Goal: Information Seeking & Learning: Learn about a topic

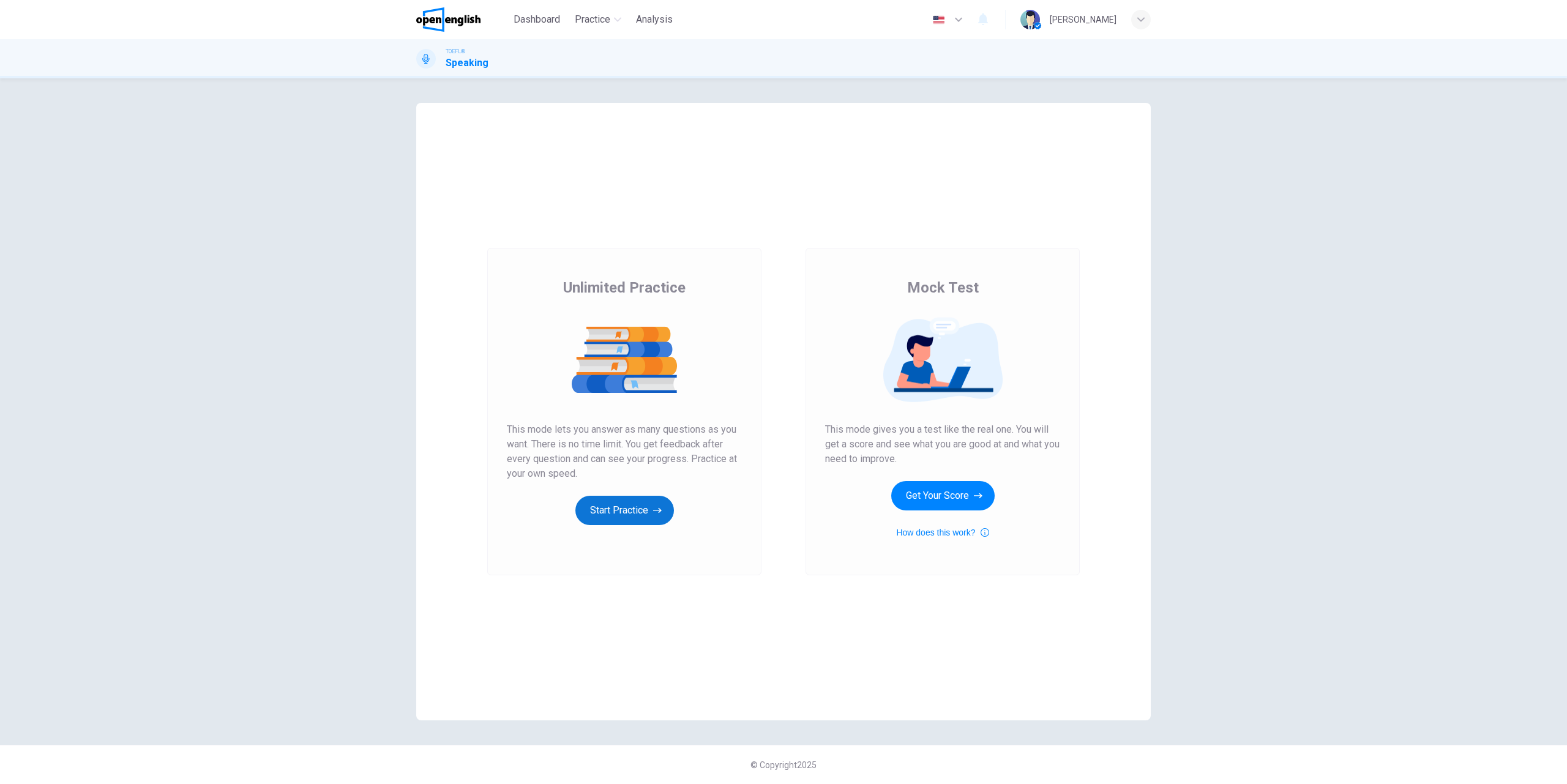
click at [621, 504] on button "Start Practice" at bounding box center [624, 510] width 99 height 29
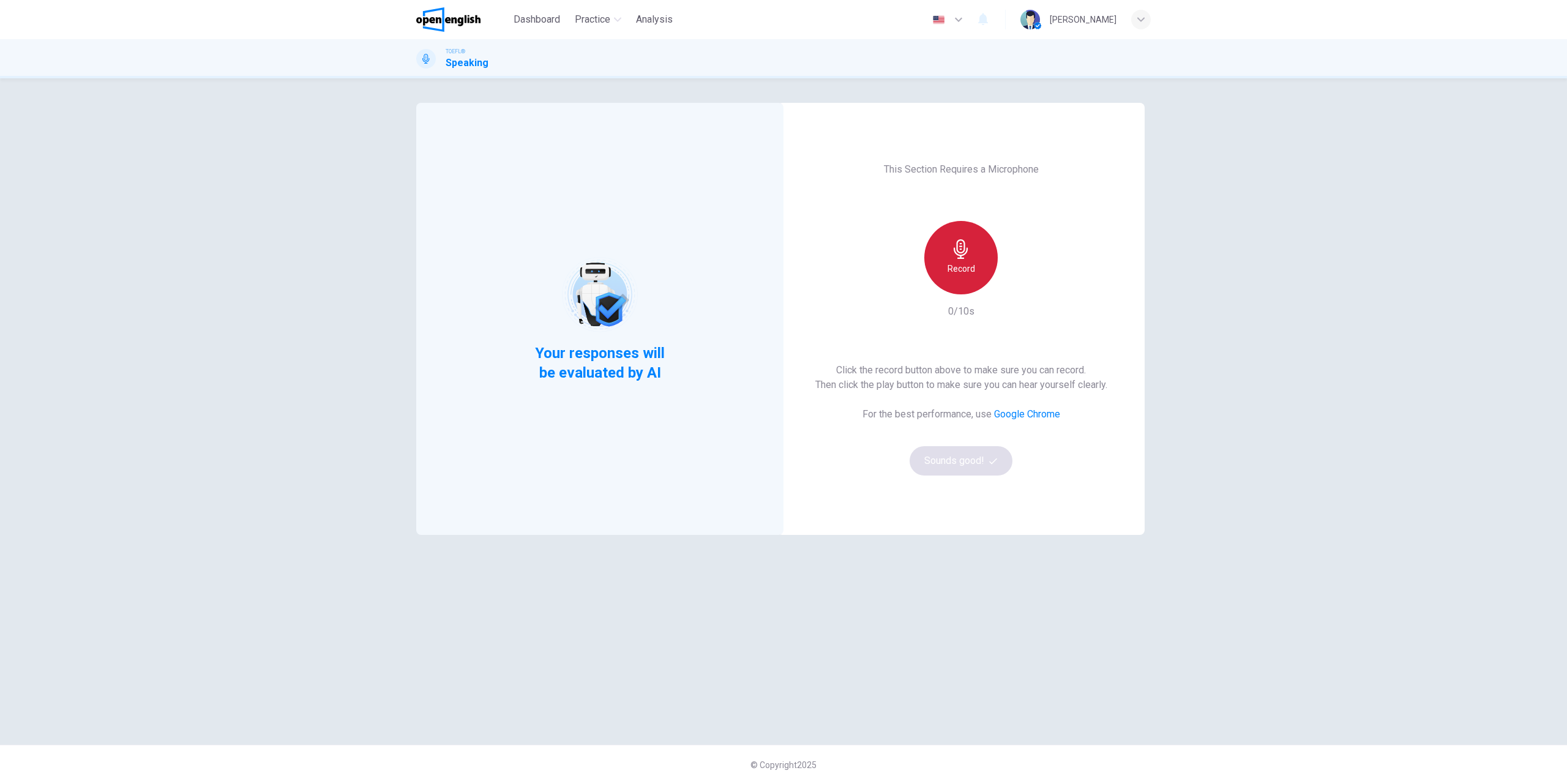
click at [957, 271] on h6 "Record" at bounding box center [961, 268] width 27 height 15
click at [966, 467] on button "Sounds good!" at bounding box center [961, 460] width 103 height 29
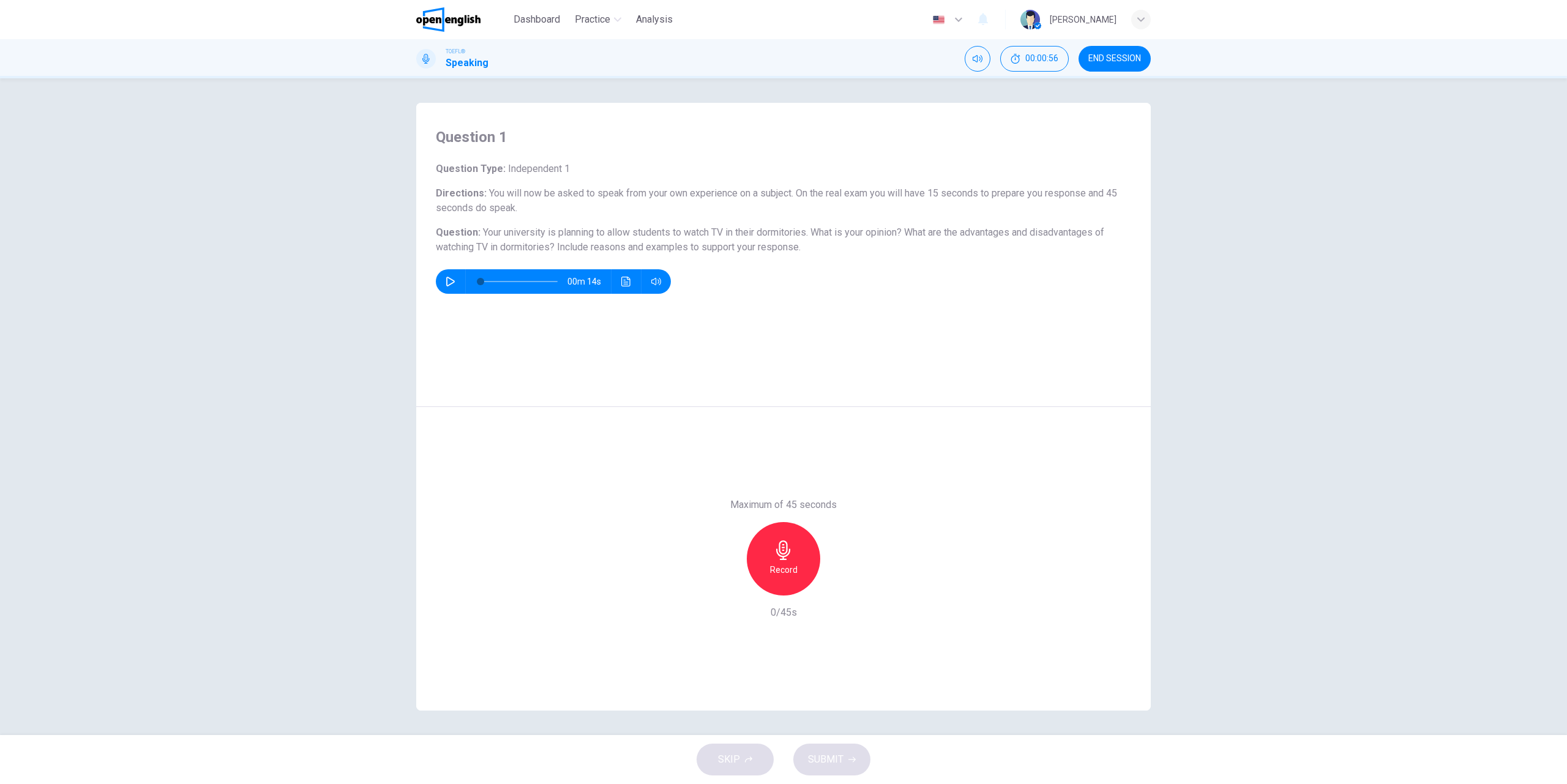
drag, startPoint x: 597, startPoint y: 231, endPoint x: 628, endPoint y: 231, distance: 31.0
click at [628, 231] on span "Your university is planning to allow students to watch TV in their dormitories.…" at bounding box center [769, 239] width 668 height 26
click at [451, 283] on icon "button" at bounding box center [451, 281] width 10 height 10
type input "*"
click at [794, 553] on div "Record" at bounding box center [784, 558] width 74 height 74
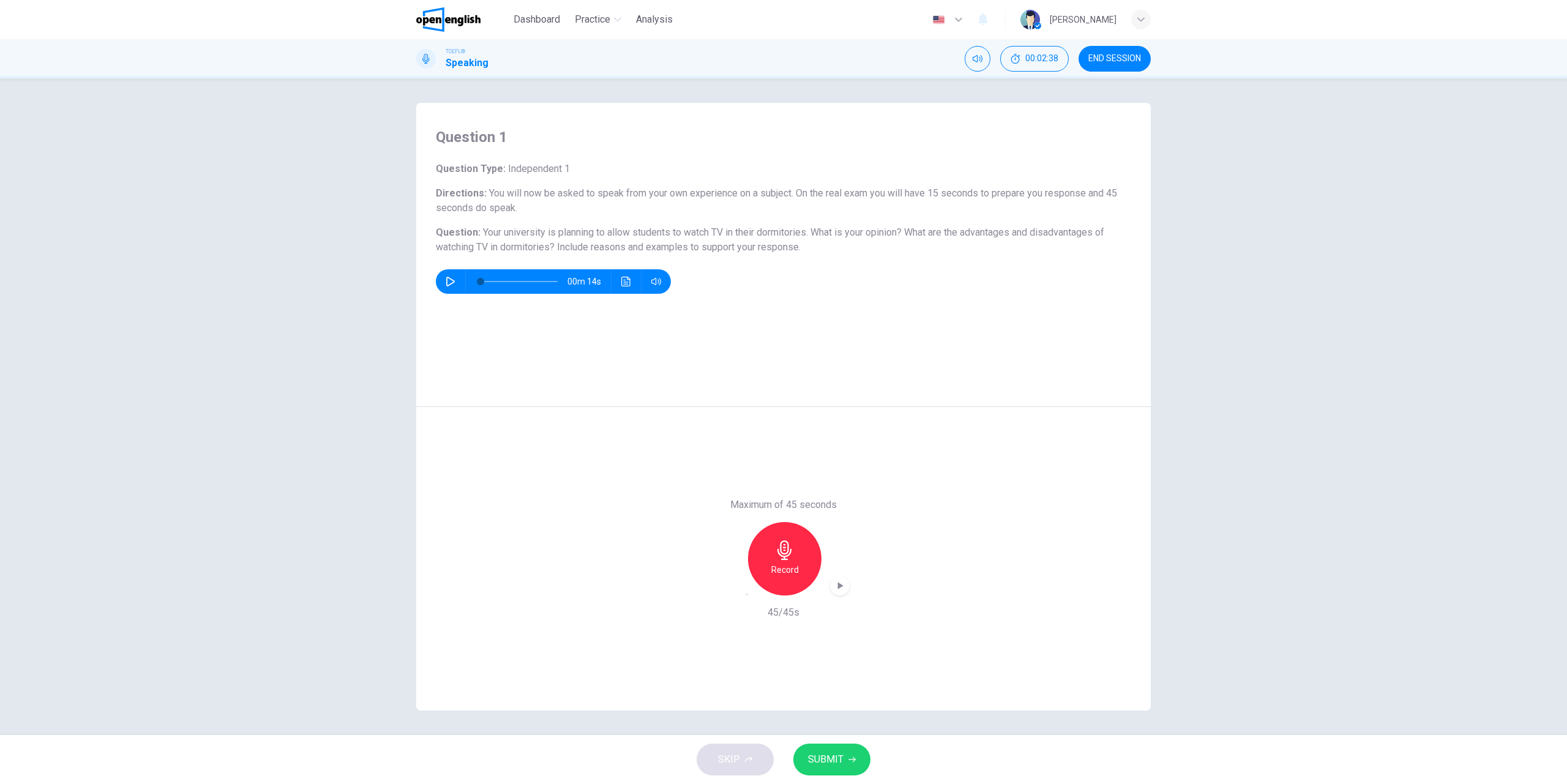
click at [832, 762] on span "SUBMIT" at bounding box center [825, 759] width 36 height 17
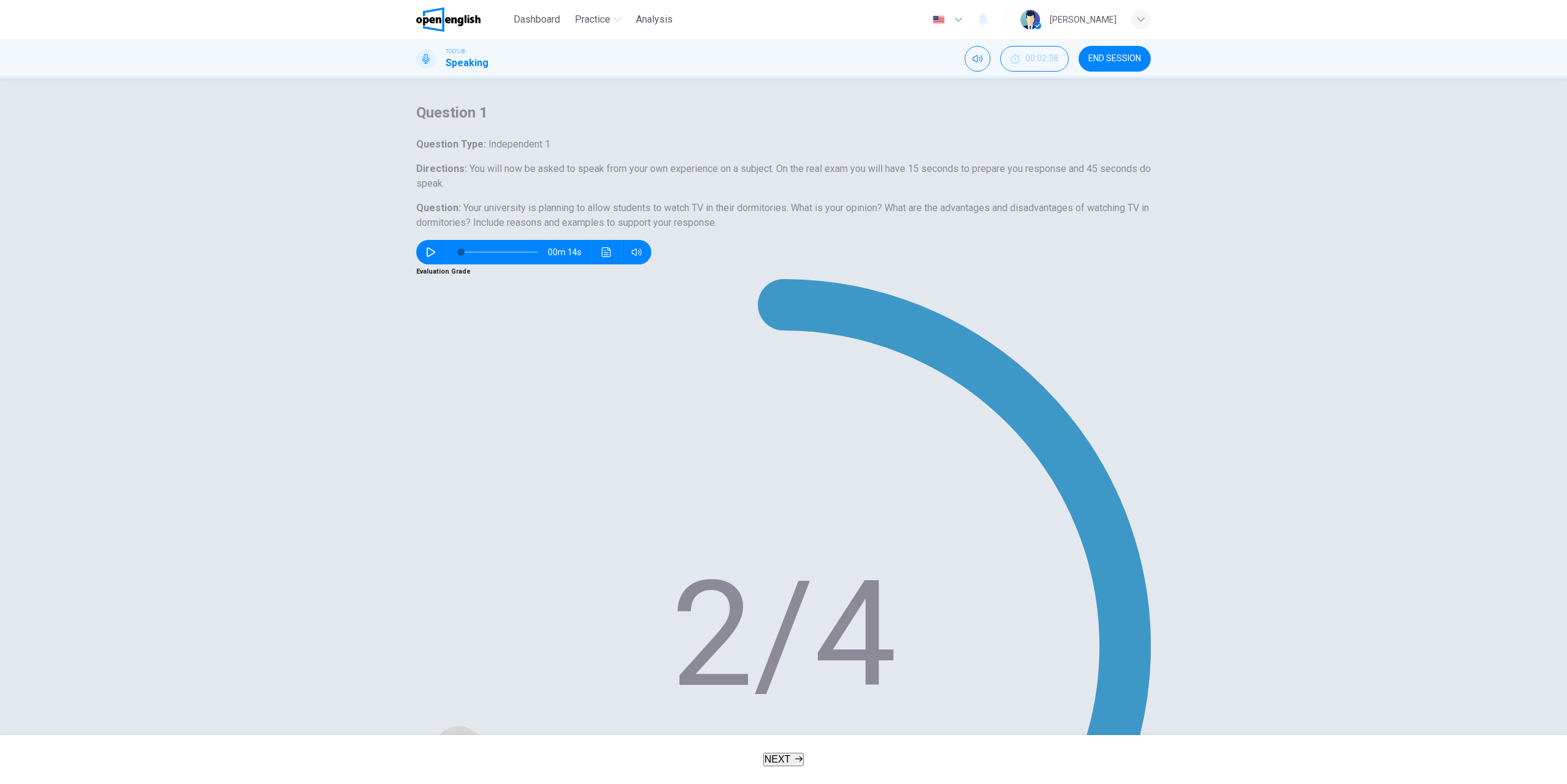
type input "**"
drag, startPoint x: 451, startPoint y: 590, endPoint x: 612, endPoint y: 624, distance: 164.6
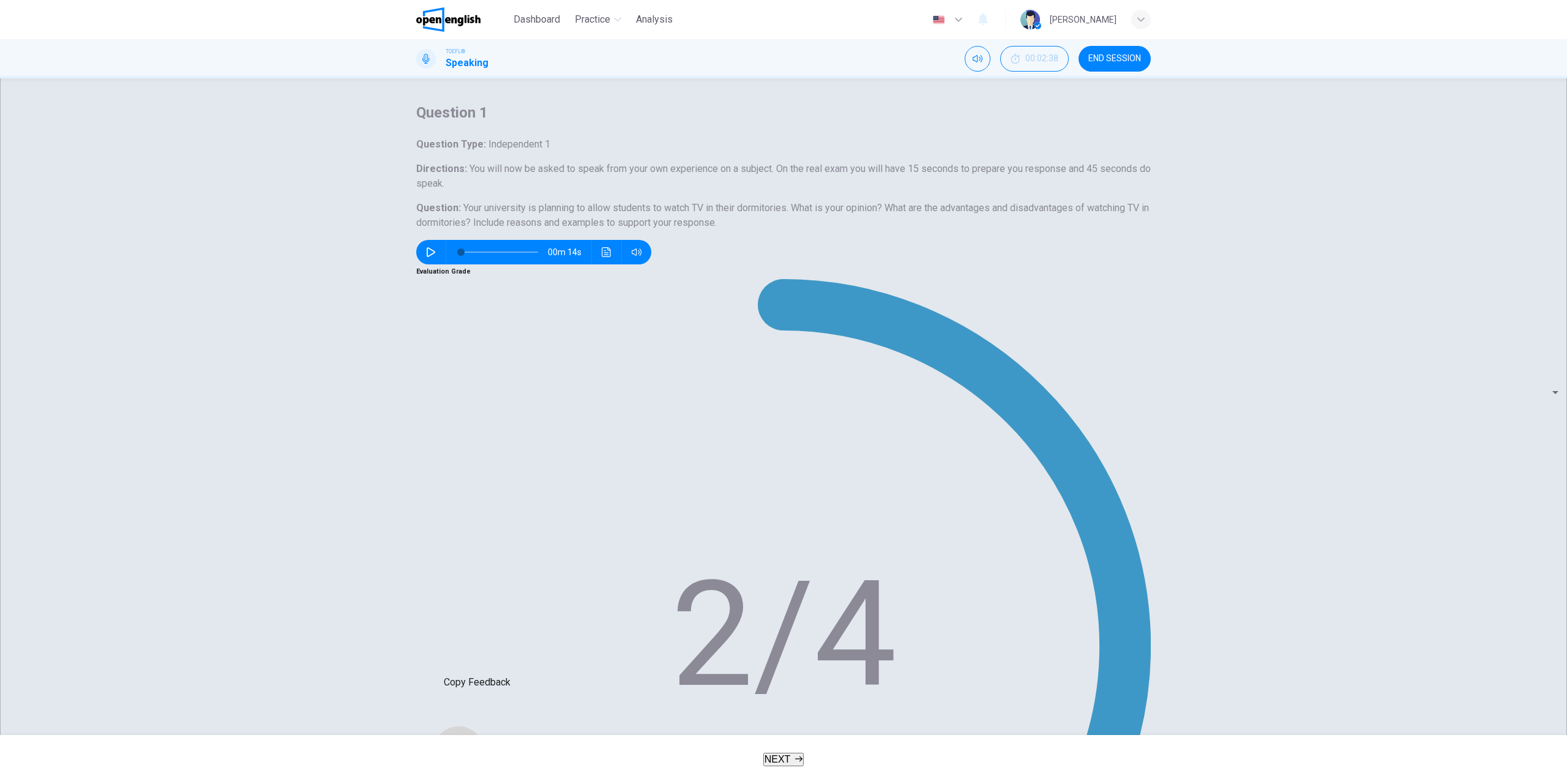
click at [792, 766] on button "NEXT" at bounding box center [784, 759] width 41 height 14
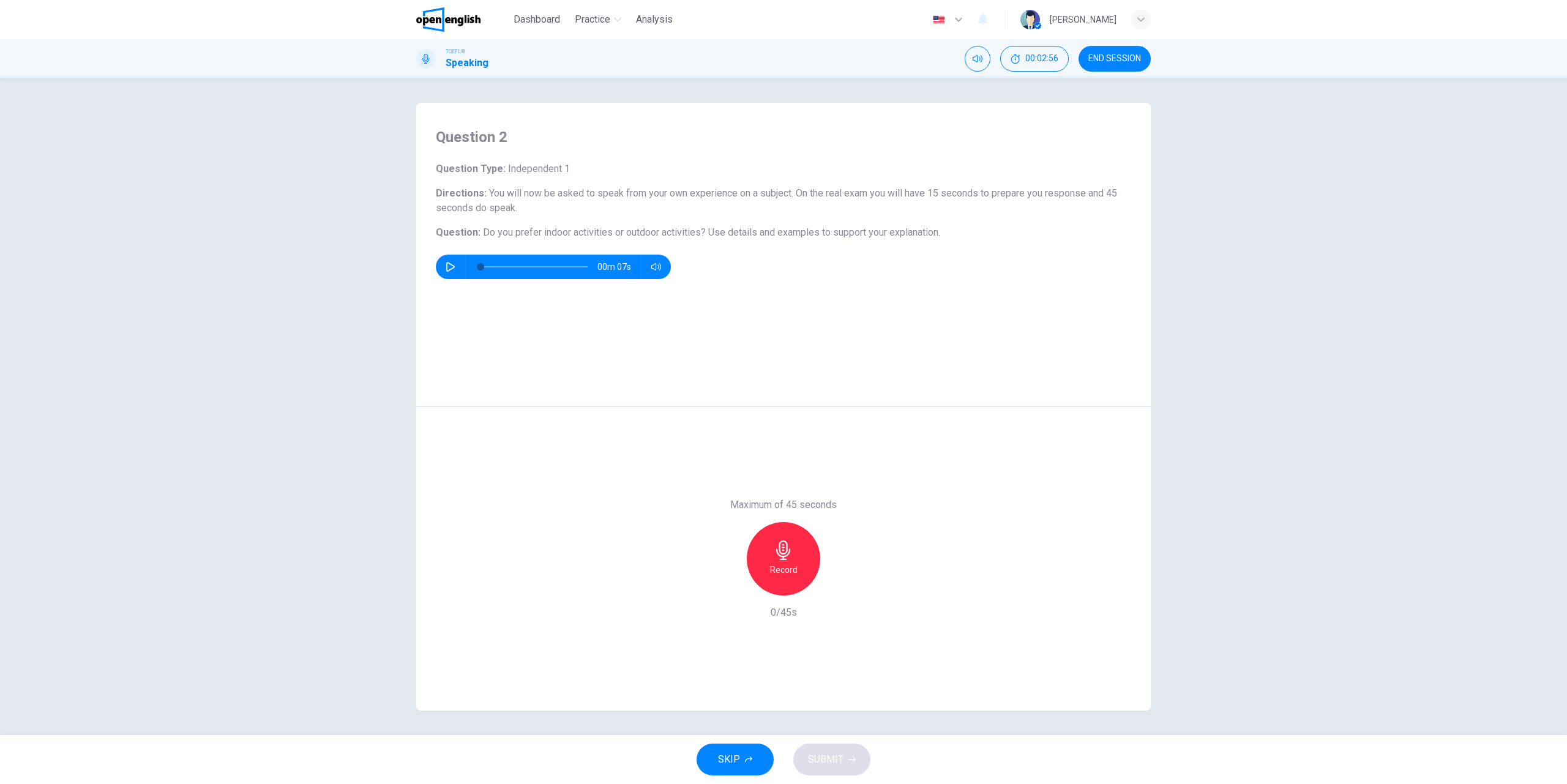
click at [449, 267] on icon "button" at bounding box center [451, 267] width 10 height 10
type input "*"
click at [771, 570] on h6 "Record" at bounding box center [784, 569] width 27 height 15
click at [769, 567] on div "Stop" at bounding box center [784, 558] width 74 height 74
click at [832, 763] on span "SUBMIT" at bounding box center [825, 759] width 36 height 17
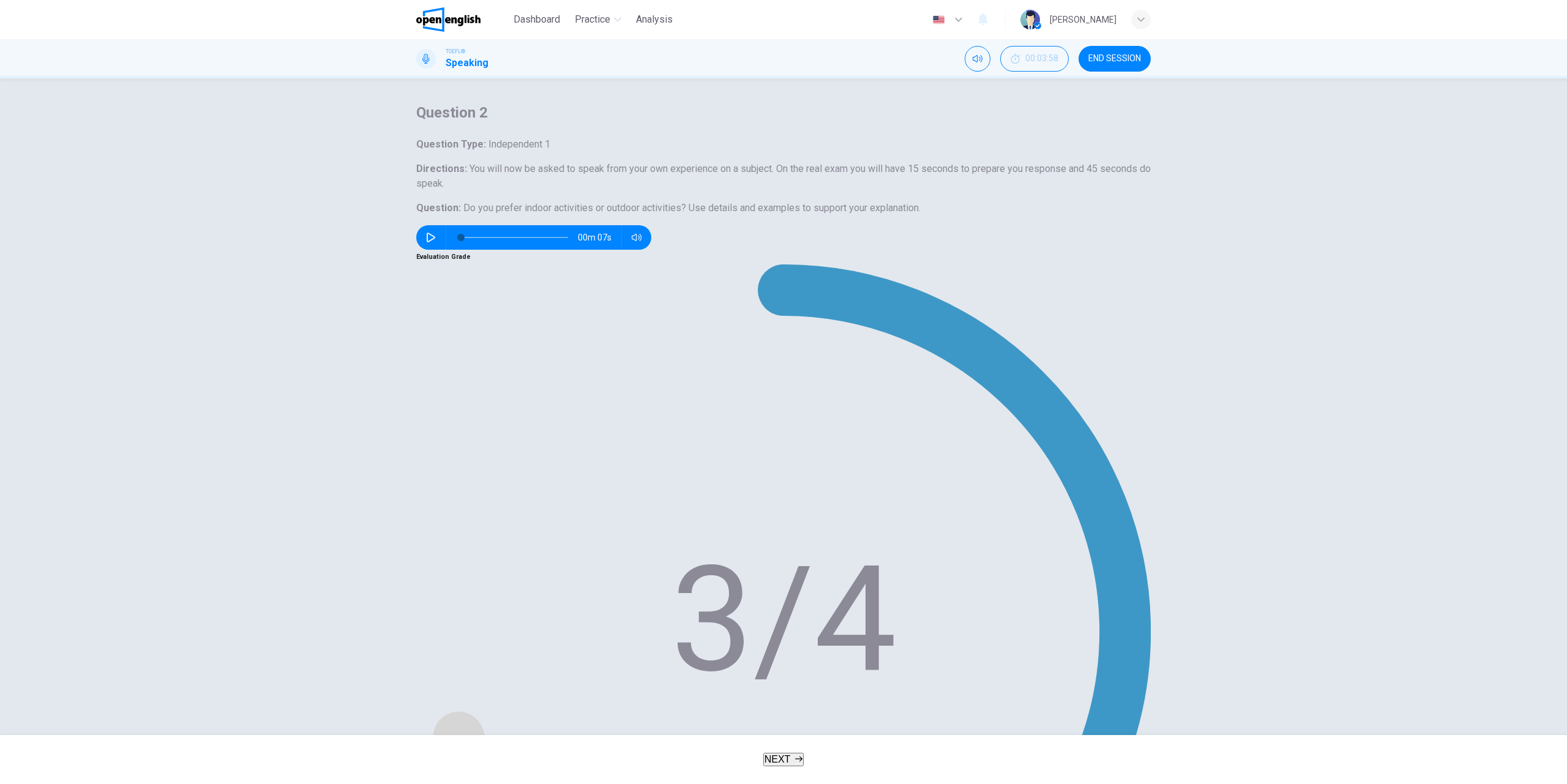
type input "*"
click at [804, 761] on button "NEXT" at bounding box center [784, 759] width 41 height 14
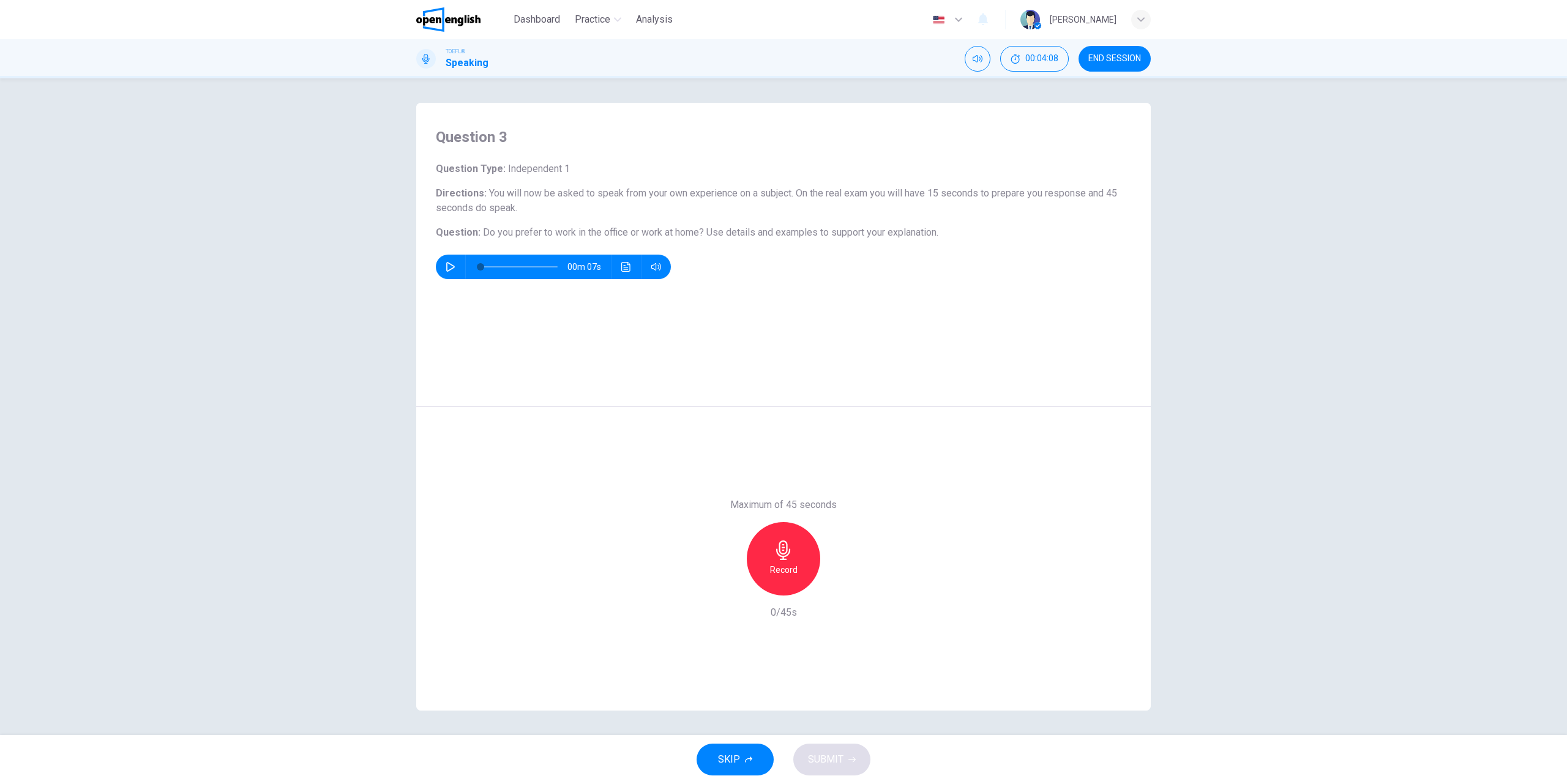
click at [447, 267] on icon "button" at bounding box center [451, 267] width 10 height 10
type input "*"
click at [776, 565] on h6 "Record" at bounding box center [784, 569] width 27 height 15
click at [778, 565] on h6 "Stop" at bounding box center [783, 569] width 18 height 15
click at [820, 764] on span "SUBMIT" at bounding box center [825, 759] width 36 height 17
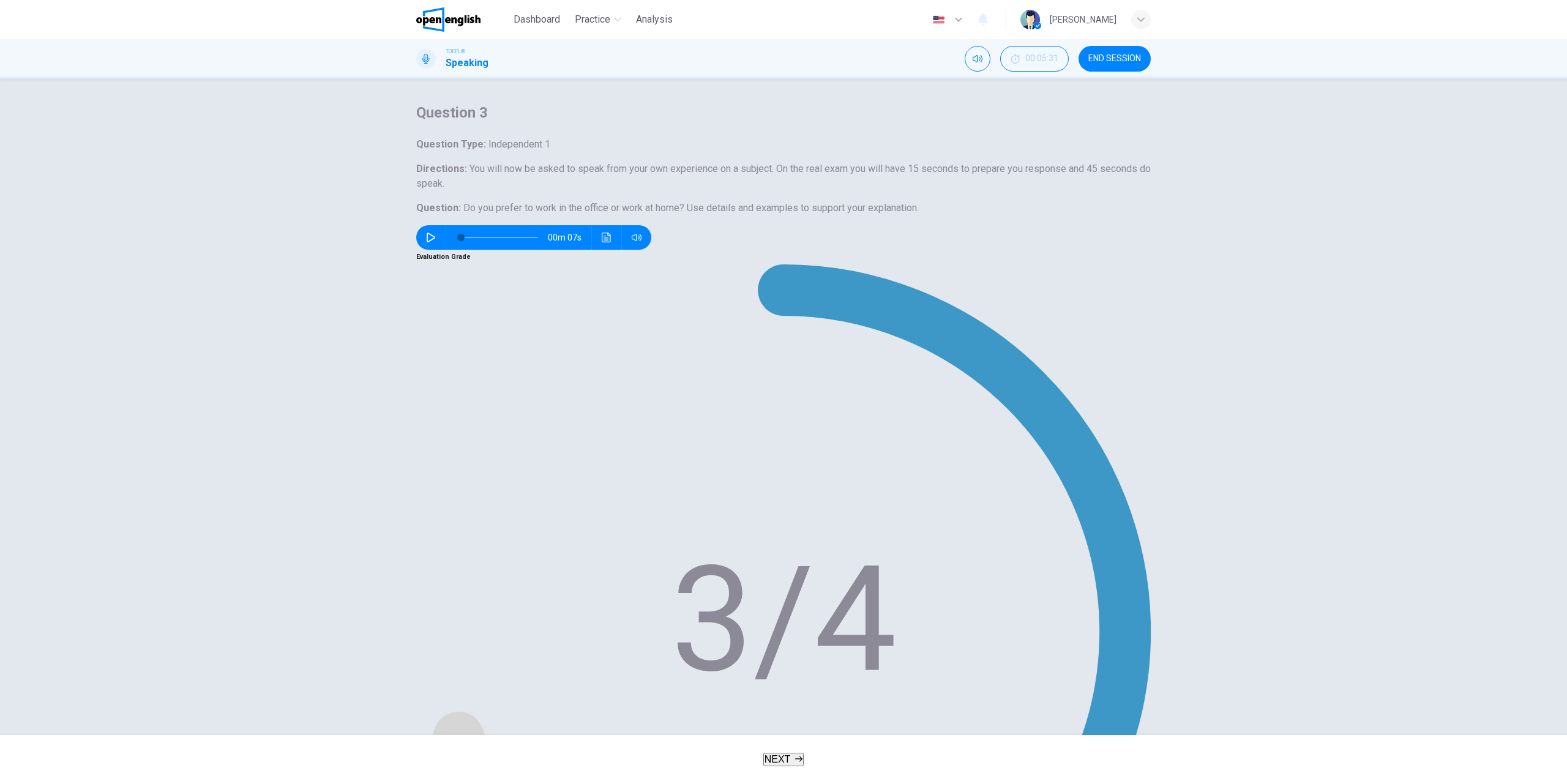
click at [792, 757] on button "NEXT" at bounding box center [784, 759] width 41 height 14
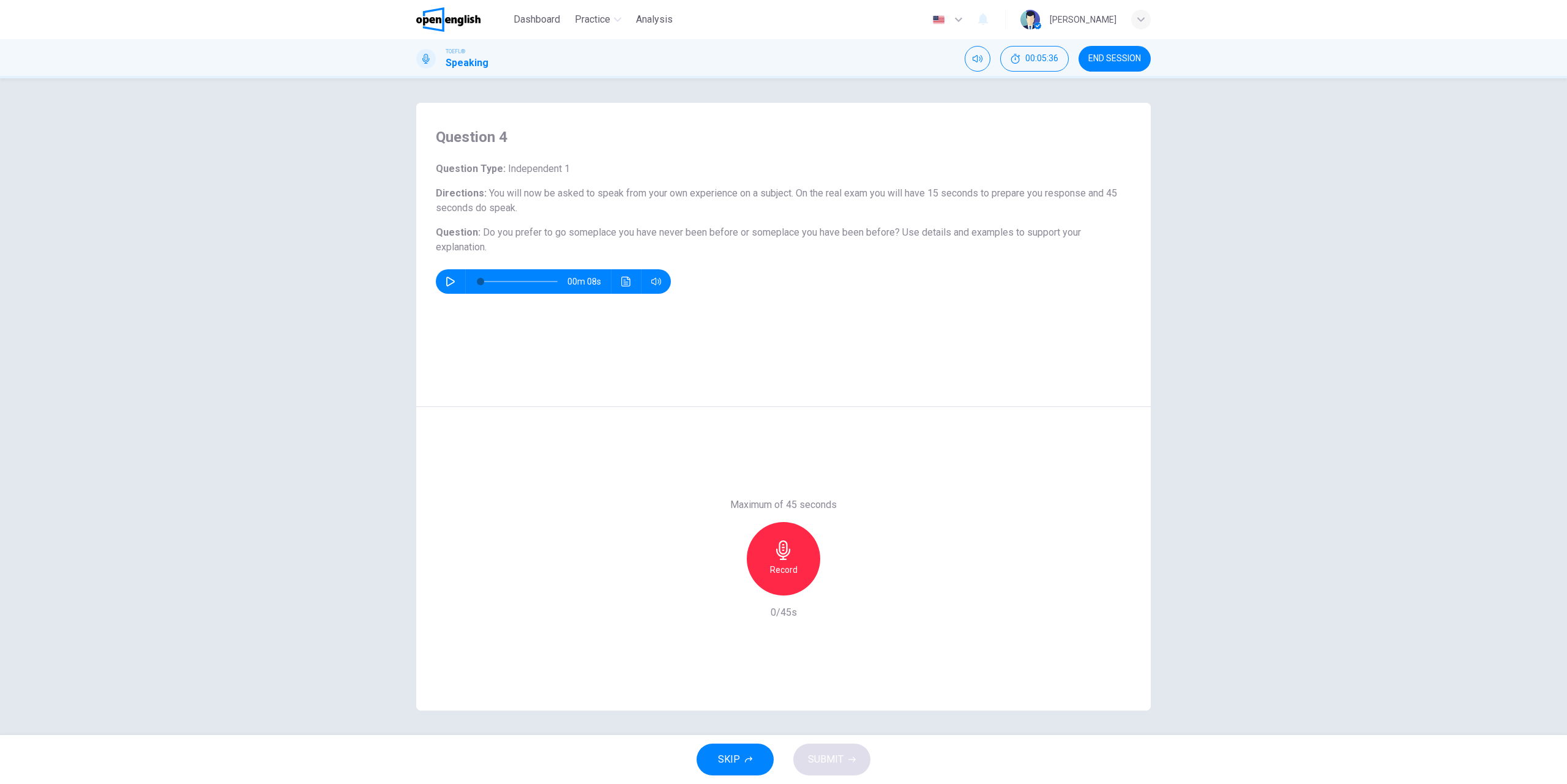
click at [449, 283] on icon "button" at bounding box center [451, 281] width 10 height 10
click at [785, 583] on div "Record" at bounding box center [784, 558] width 74 height 74
click at [739, 759] on span "SKIP" at bounding box center [728, 759] width 22 height 17
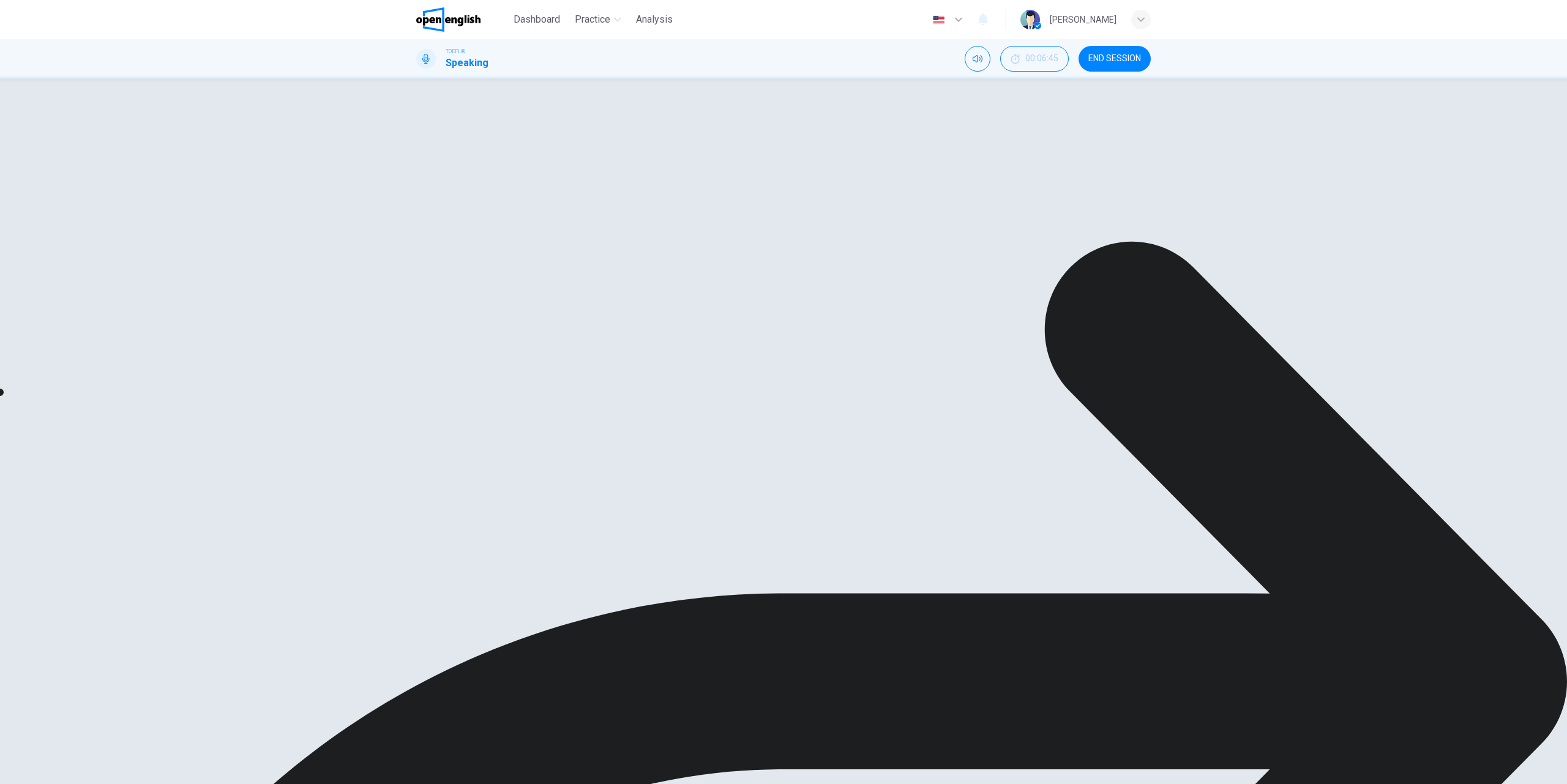
click at [449, 279] on icon "button" at bounding box center [451, 281] width 10 height 10
type input "*"
drag, startPoint x: 559, startPoint y: 576, endPoint x: 569, endPoint y: 577, distance: 10.0
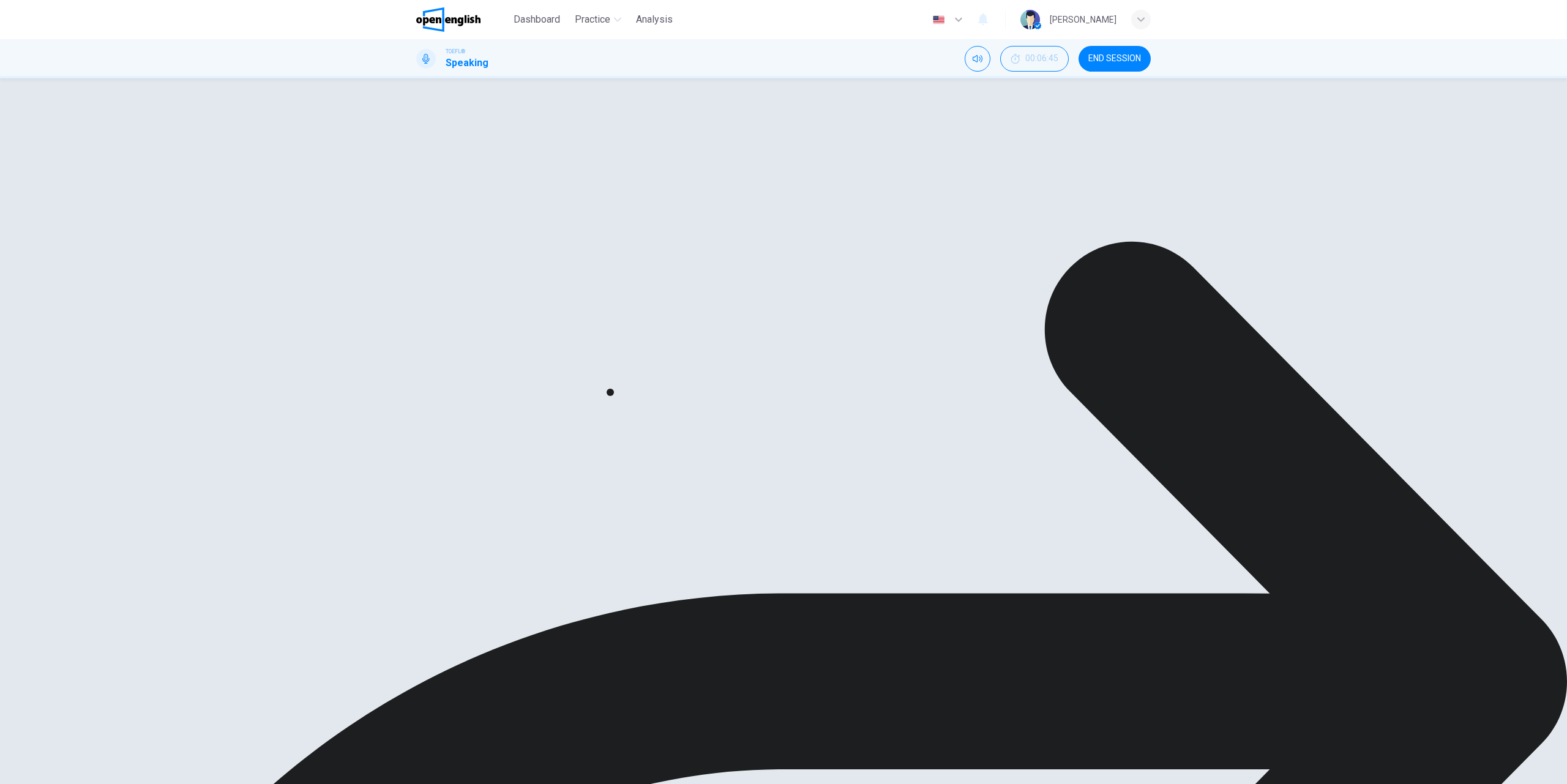
type input "**"
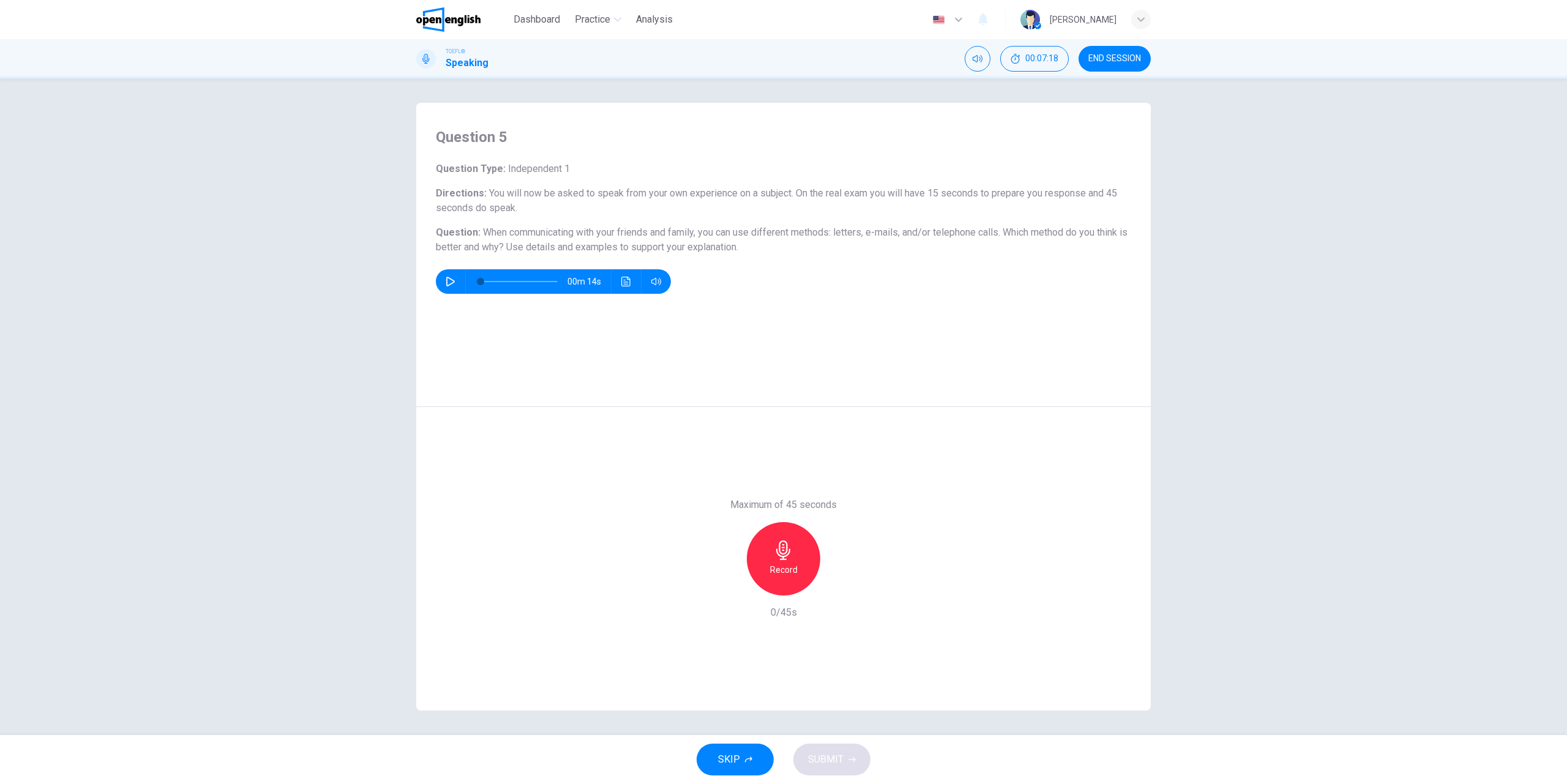
click at [778, 561] on div "Record" at bounding box center [784, 558] width 74 height 74
click at [834, 759] on span "SUBMIT" at bounding box center [825, 759] width 36 height 17
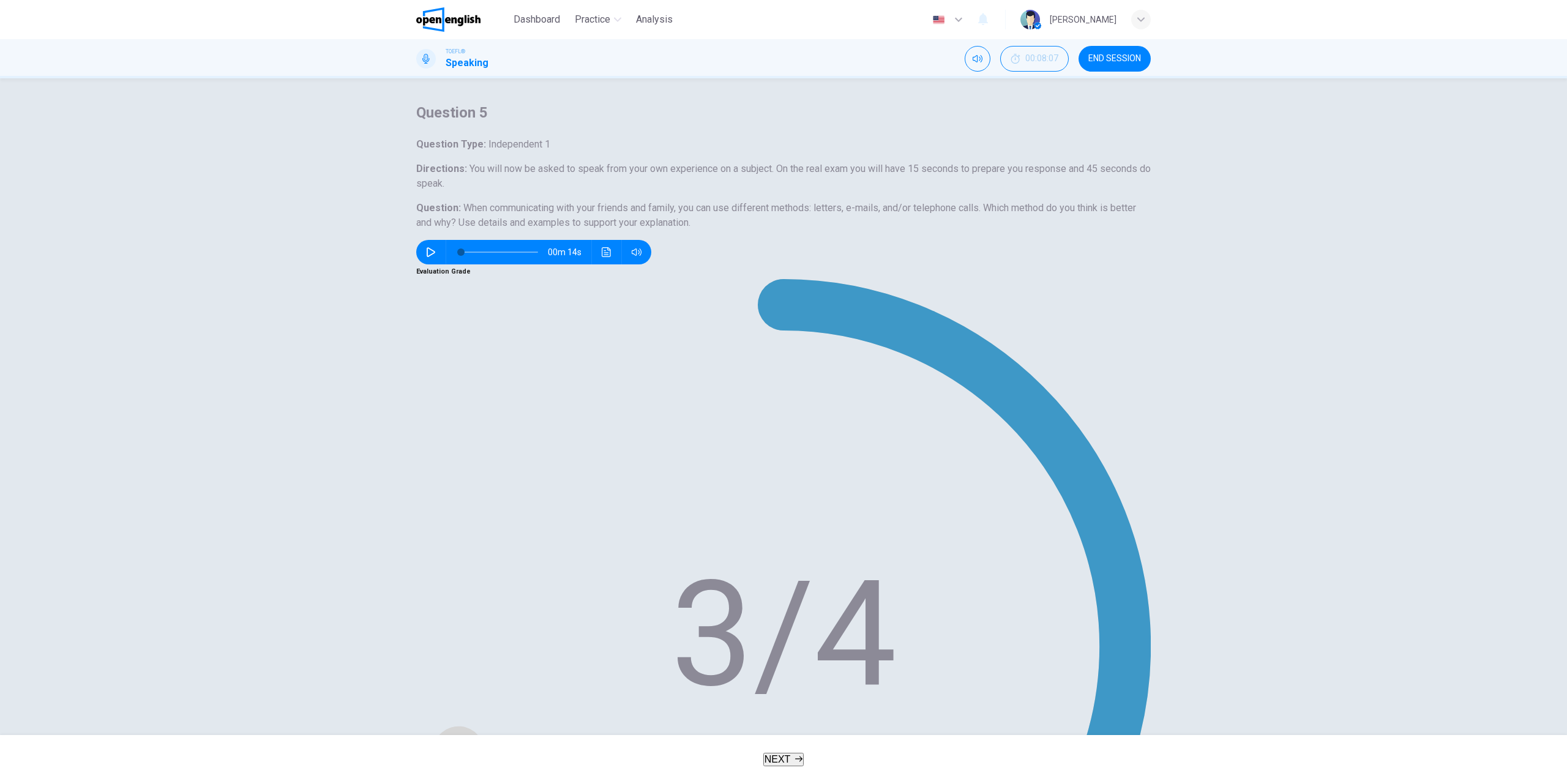
click at [774, 766] on button "NEXT" at bounding box center [784, 759] width 41 height 14
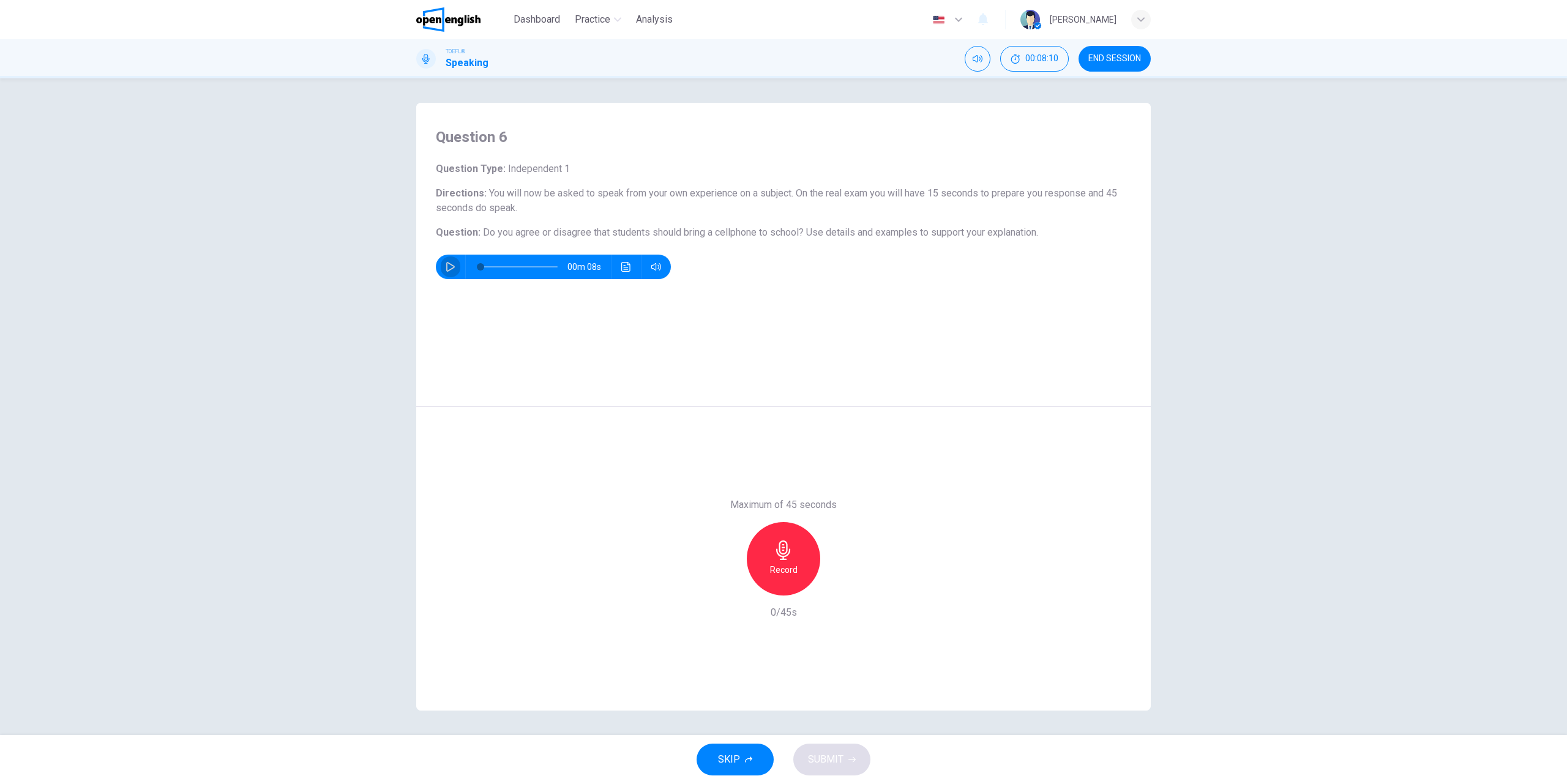
click at [446, 268] on icon "button" at bounding box center [450, 267] width 9 height 10
type input "*"
click at [781, 560] on div "Record" at bounding box center [784, 558] width 74 height 74
click at [825, 754] on span "SUBMIT" at bounding box center [825, 759] width 36 height 17
